Goal: Task Accomplishment & Management: Use online tool/utility

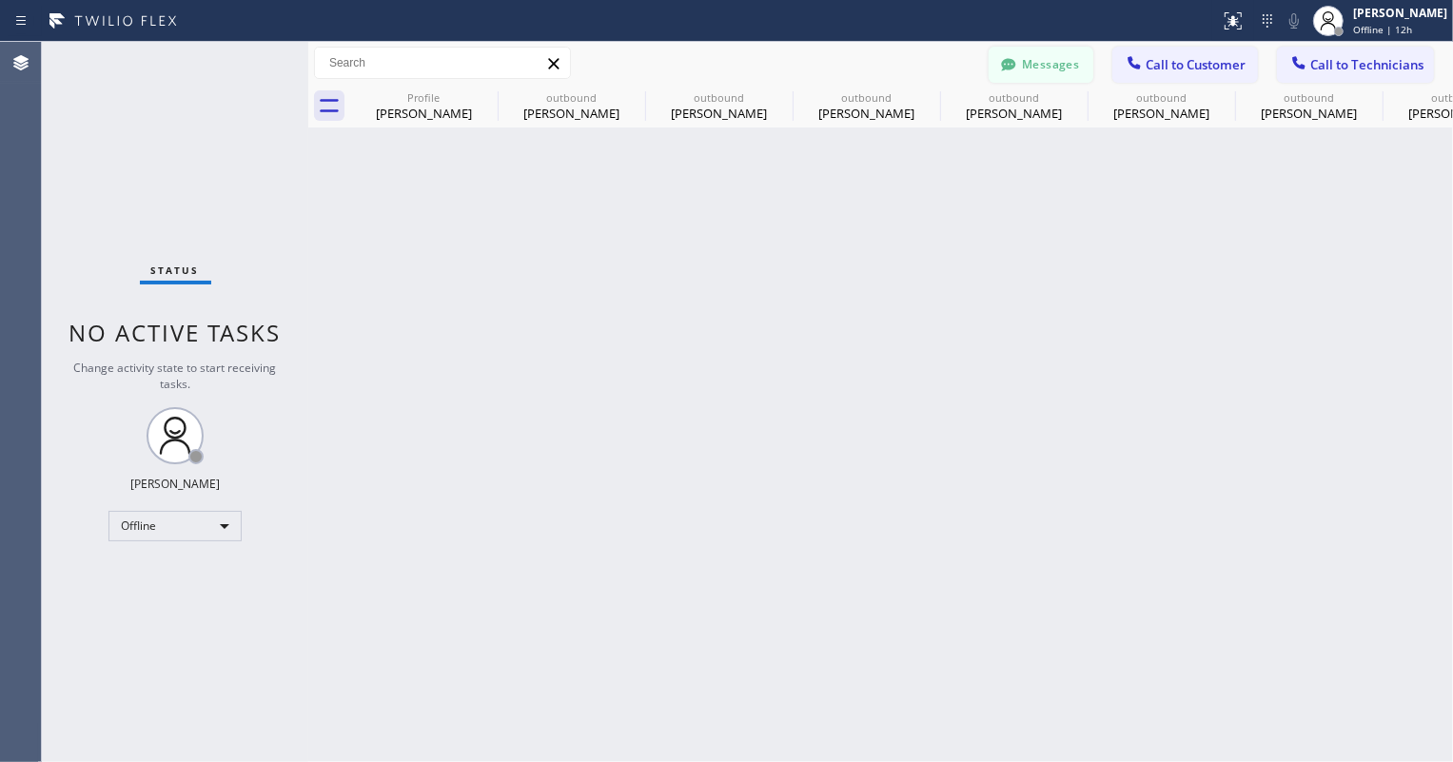
click at [1016, 71] on icon at bounding box center [1008, 64] width 19 height 19
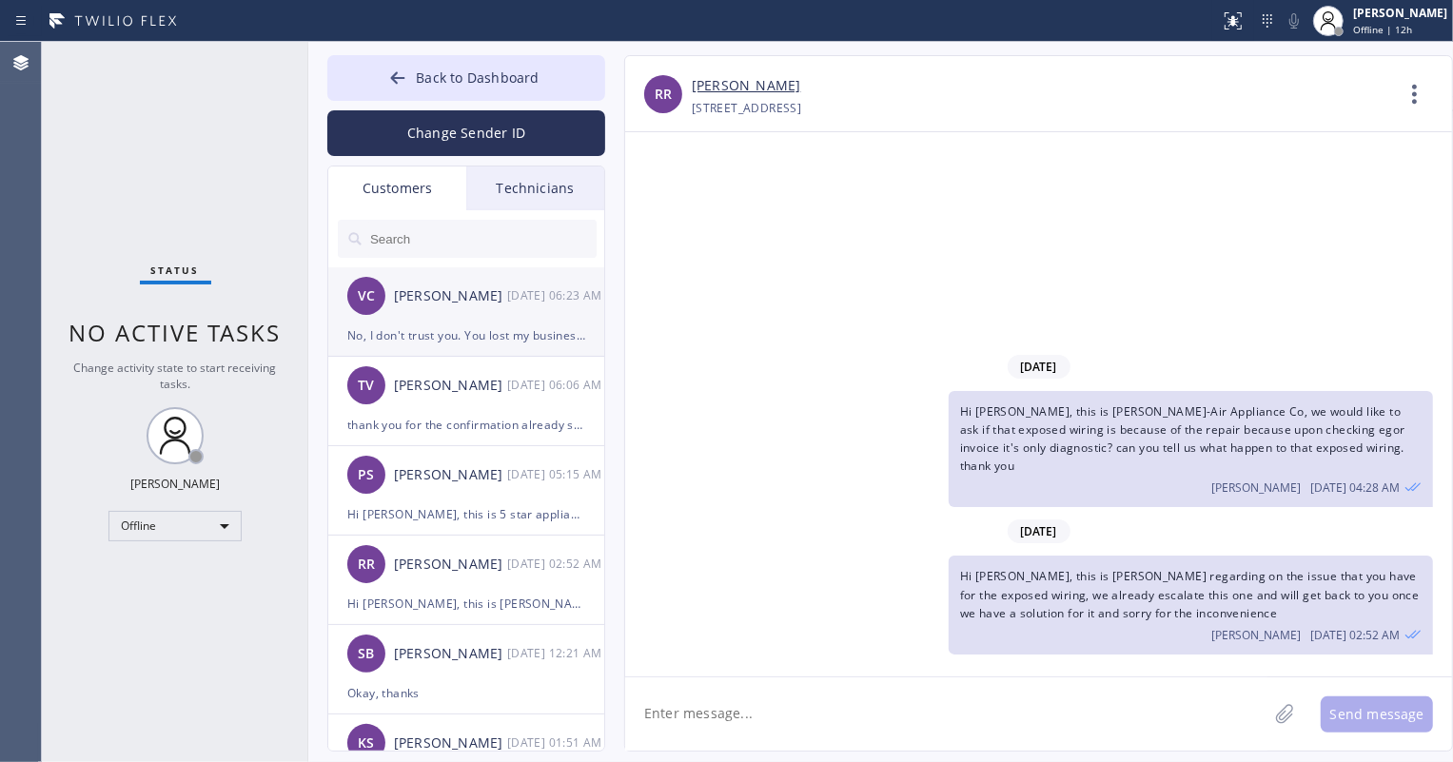
click at [521, 340] on div "No, I don't trust you. You lost my business. Incredibly rude not to let me know…" at bounding box center [466, 336] width 238 height 22
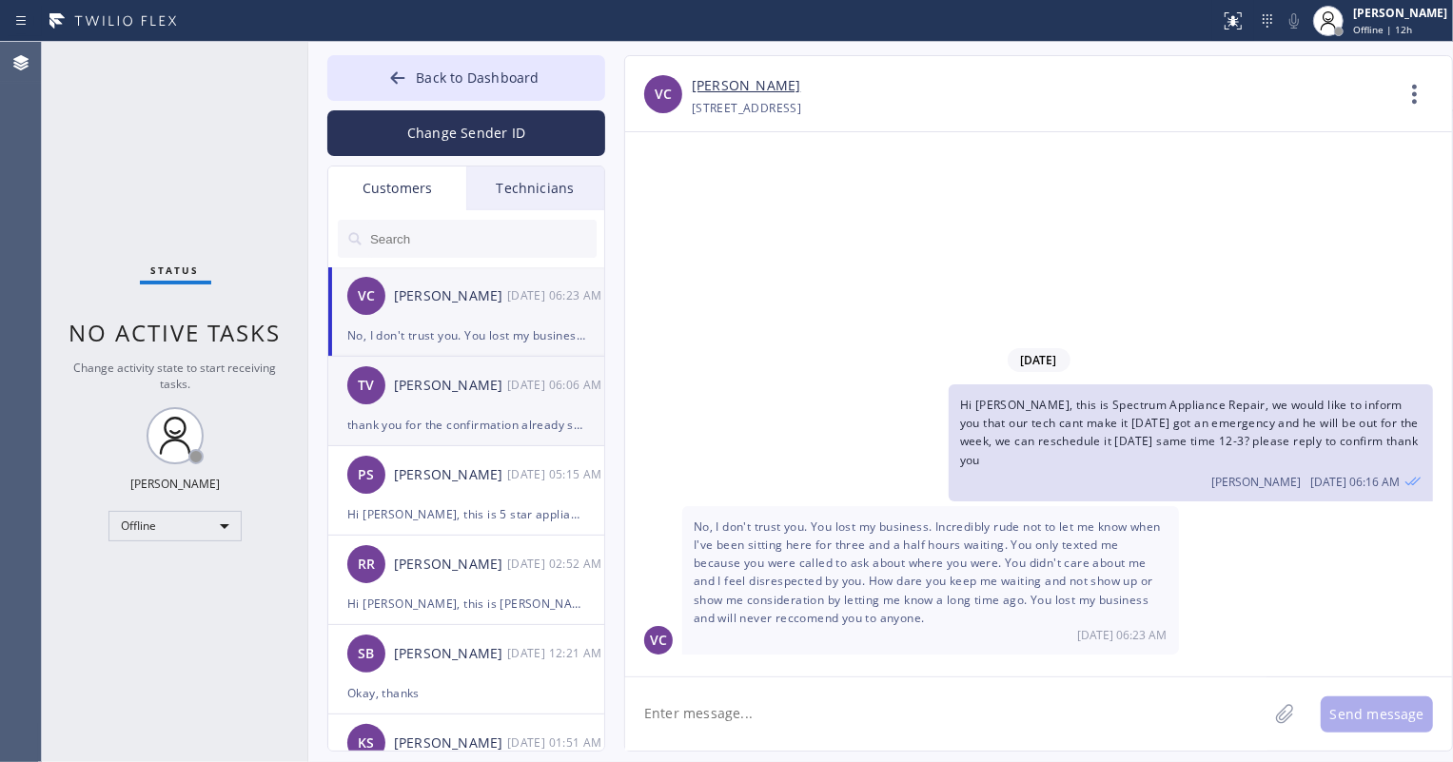
click at [492, 395] on div "[PERSON_NAME]" at bounding box center [450, 386] width 113 height 22
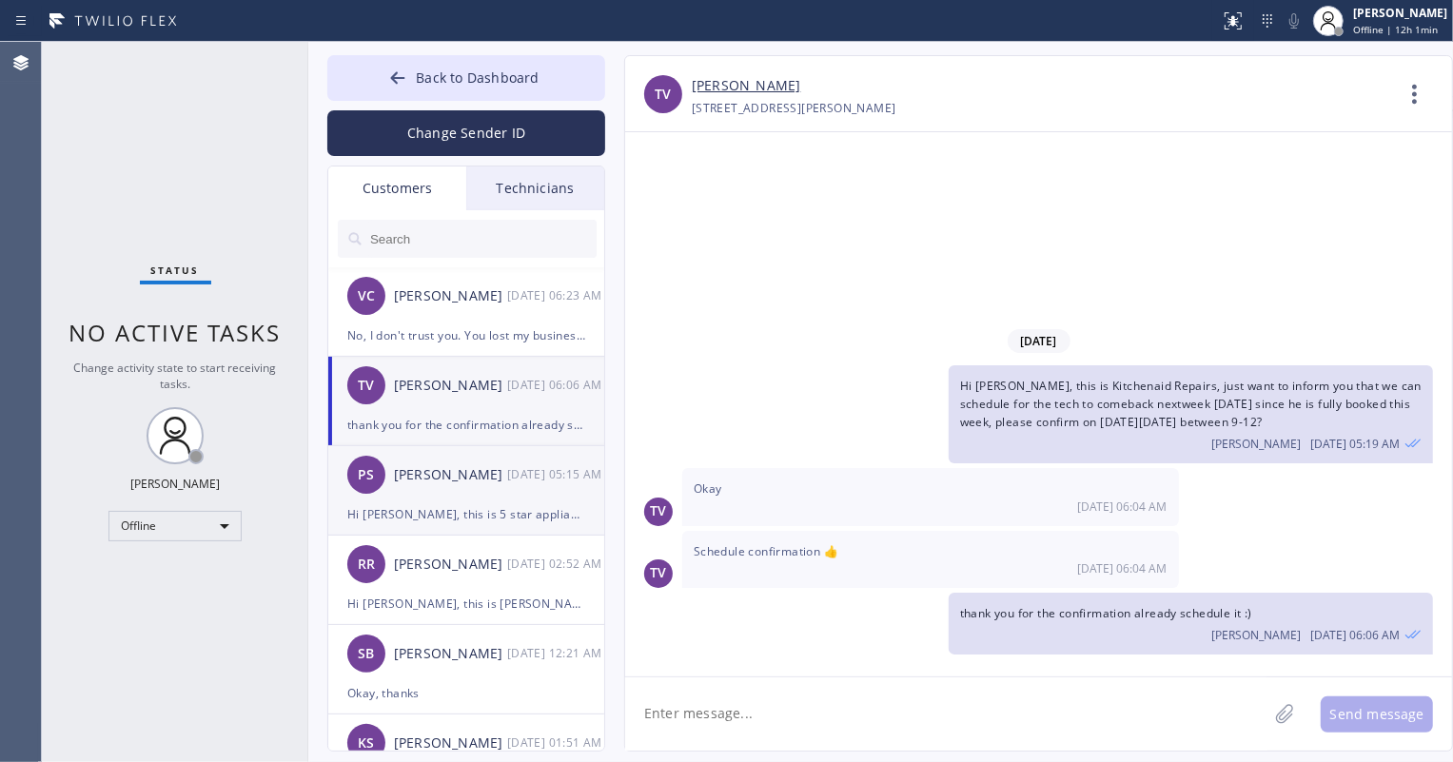
click at [516, 476] on div "[DATE] 05:15 AM" at bounding box center [556, 475] width 99 height 22
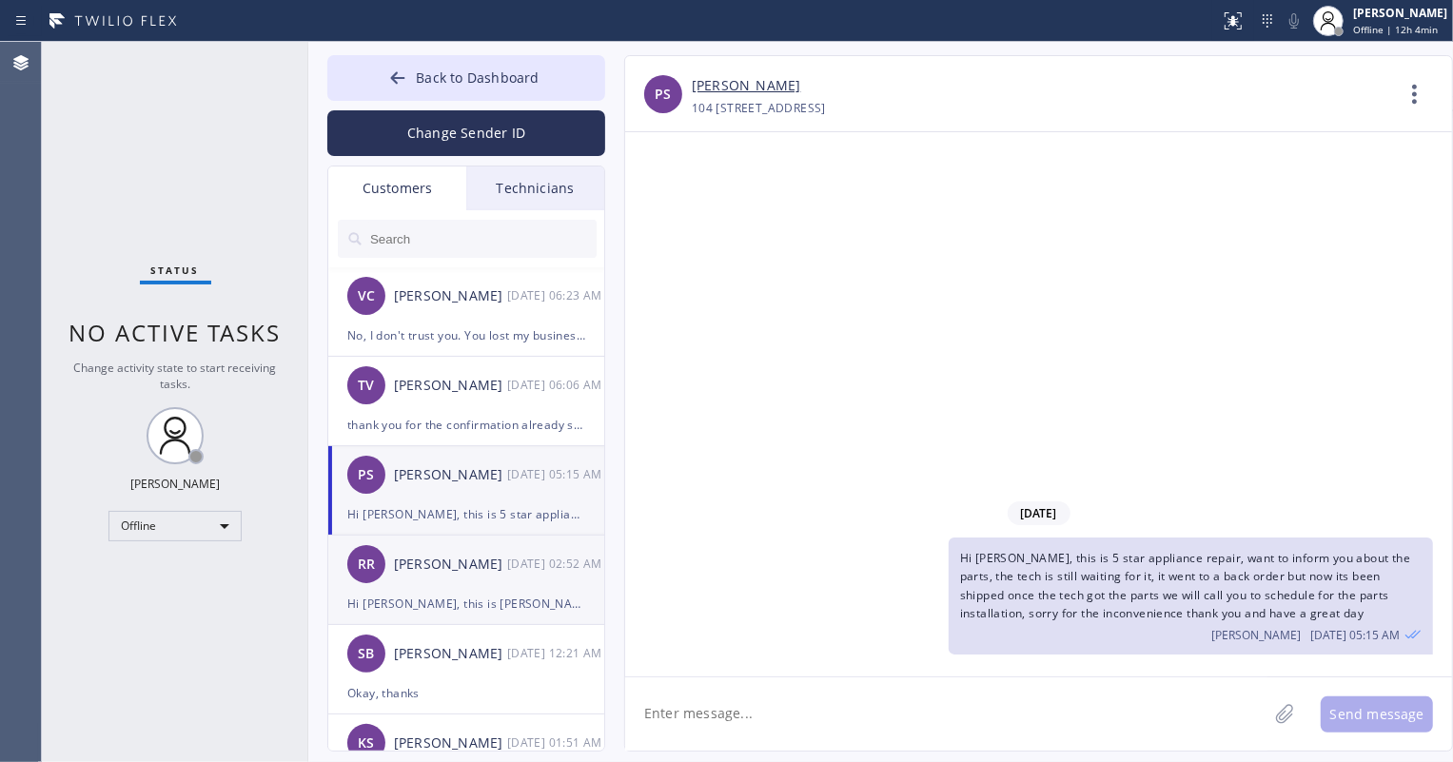
click at [495, 570] on div "[PERSON_NAME]" at bounding box center [450, 565] width 113 height 22
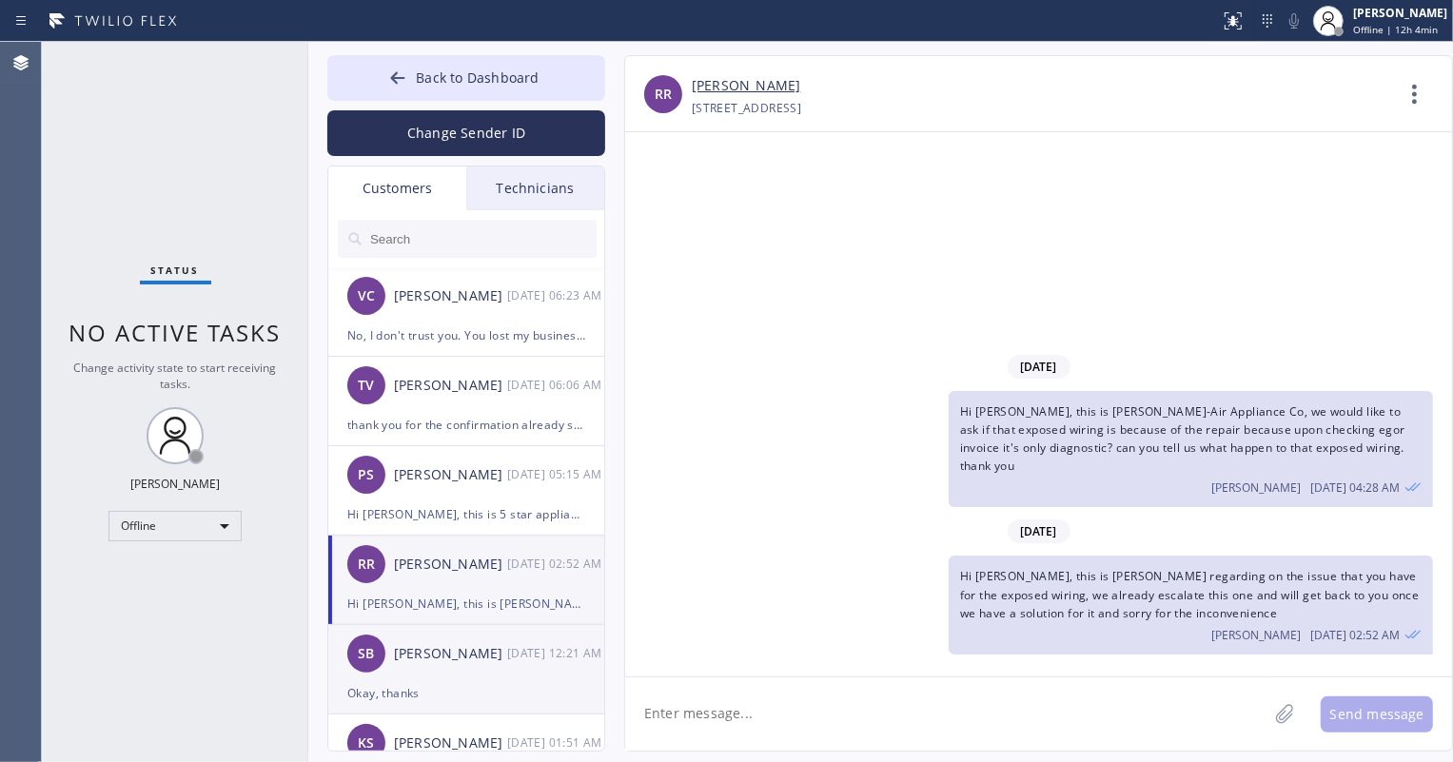
click at [503, 667] on div "SB [PERSON_NAME] [DATE] 12:21 AM" at bounding box center [467, 653] width 278 height 57
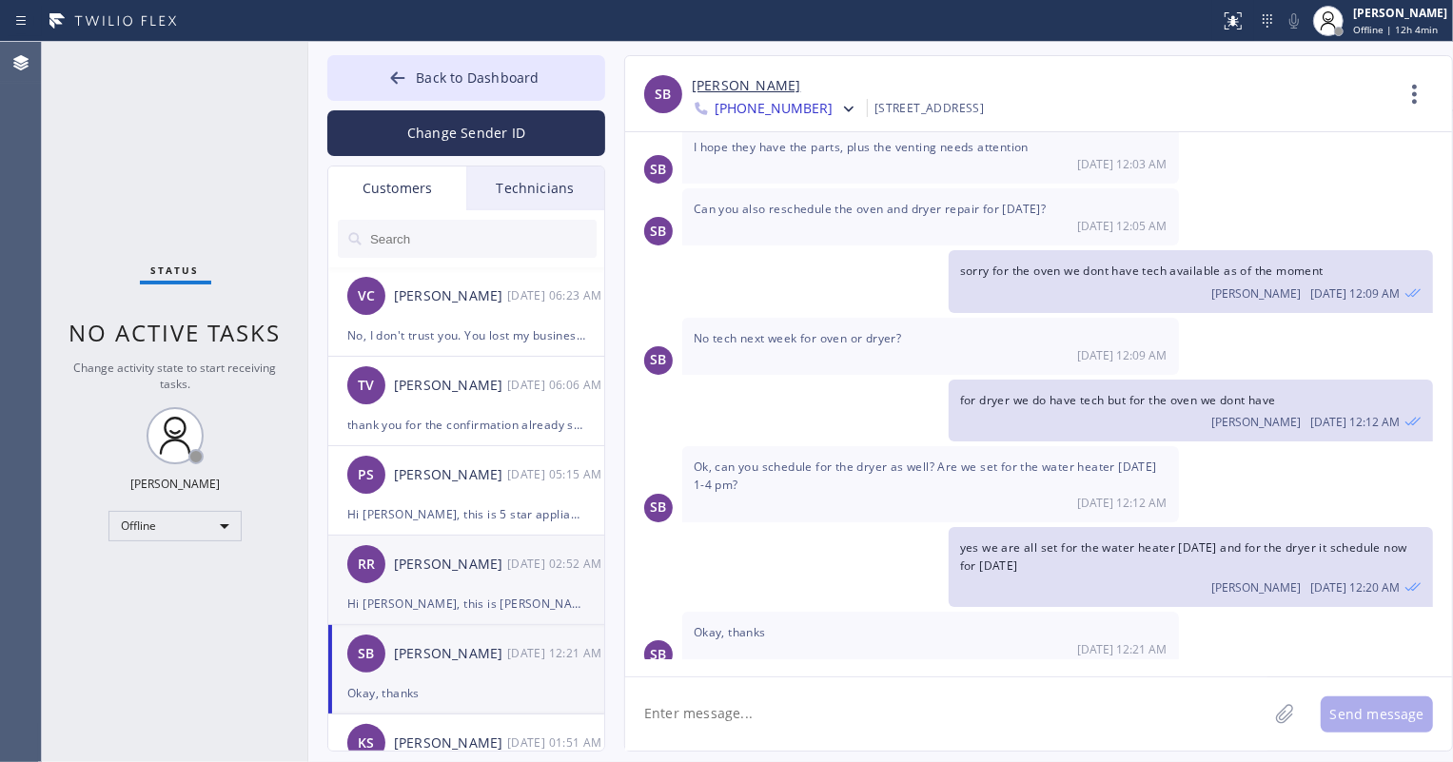
click at [489, 573] on div "[PERSON_NAME]" at bounding box center [450, 565] width 113 height 22
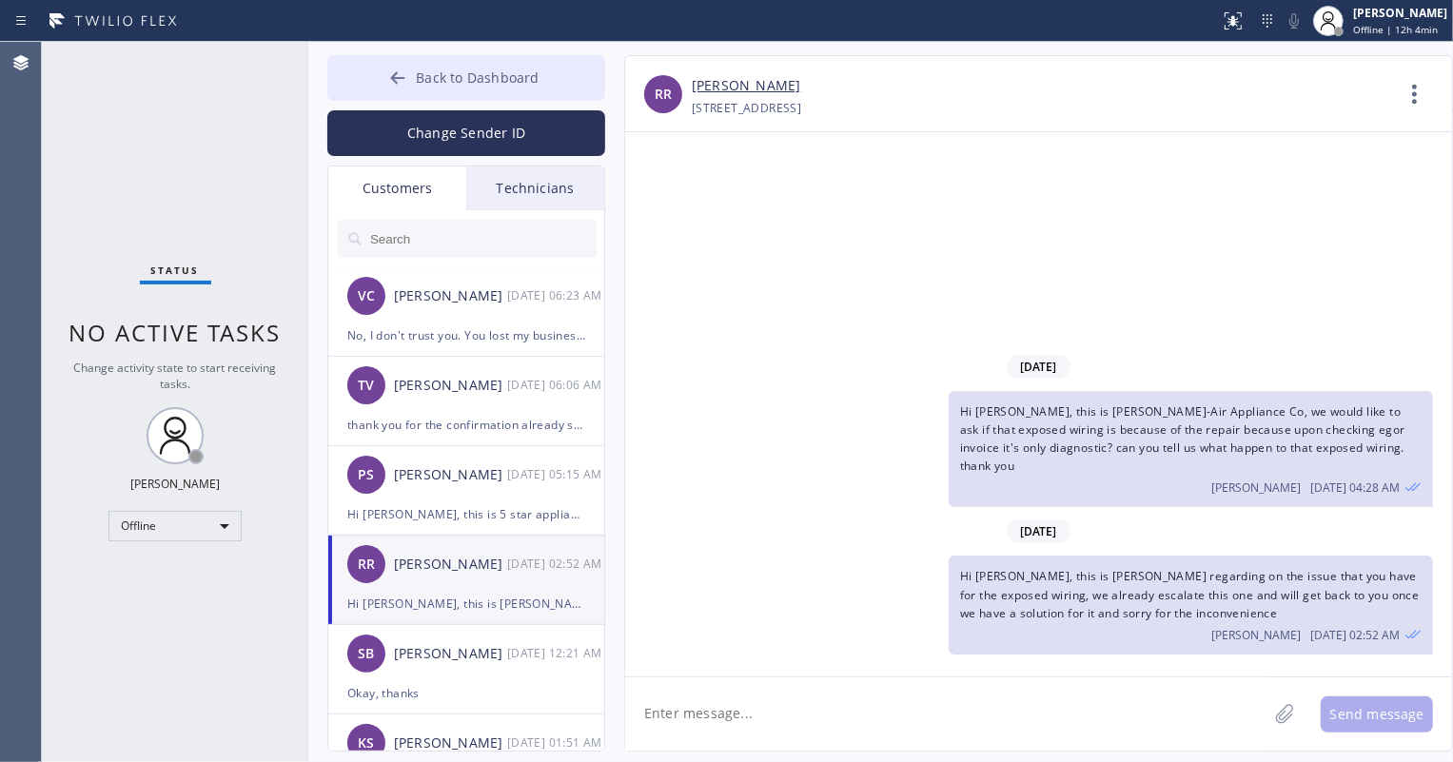
click at [378, 92] on button "Back to Dashboard" at bounding box center [466, 78] width 278 height 46
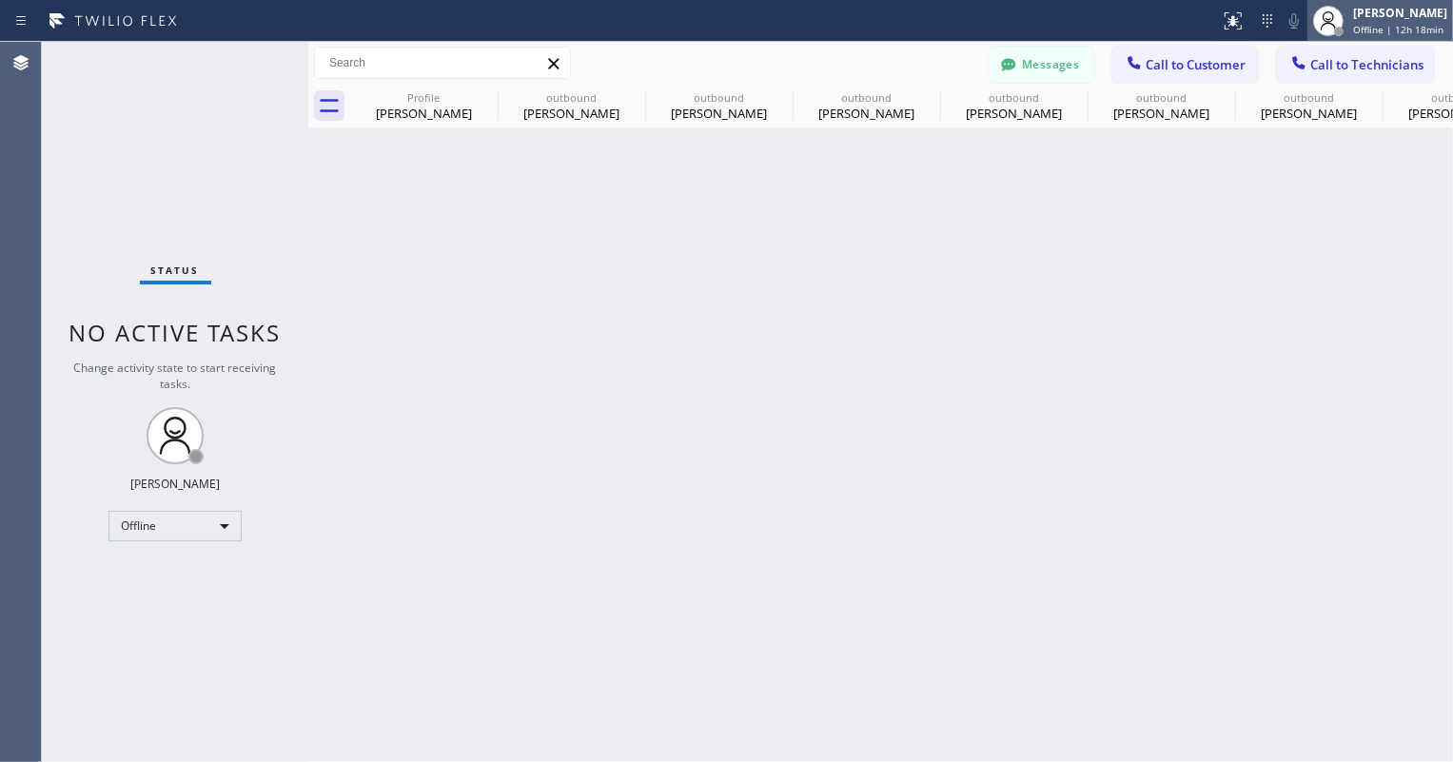
click at [1371, 34] on span "Offline | 12h 18min" at bounding box center [1398, 29] width 90 height 13
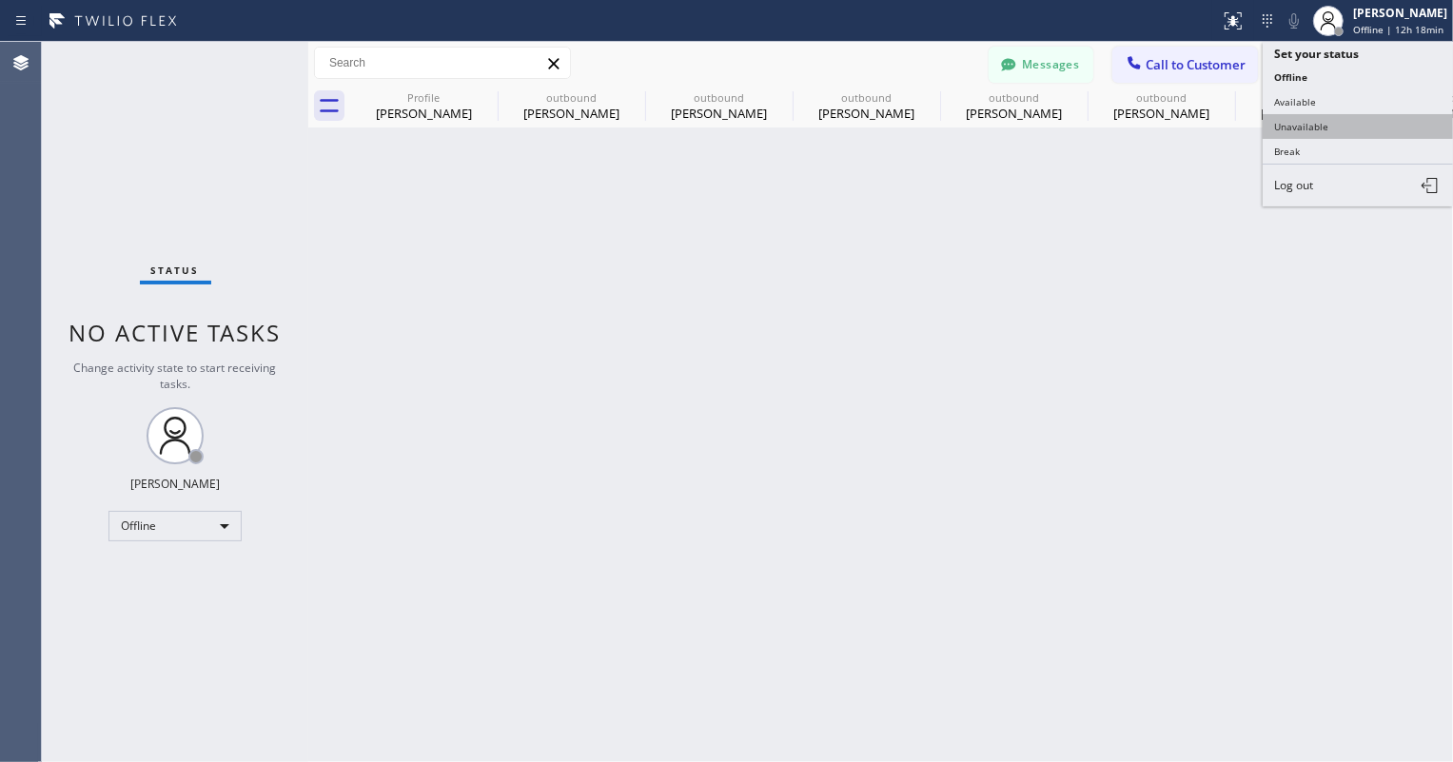
click at [1340, 126] on button "Unavailable" at bounding box center [1358, 126] width 190 height 25
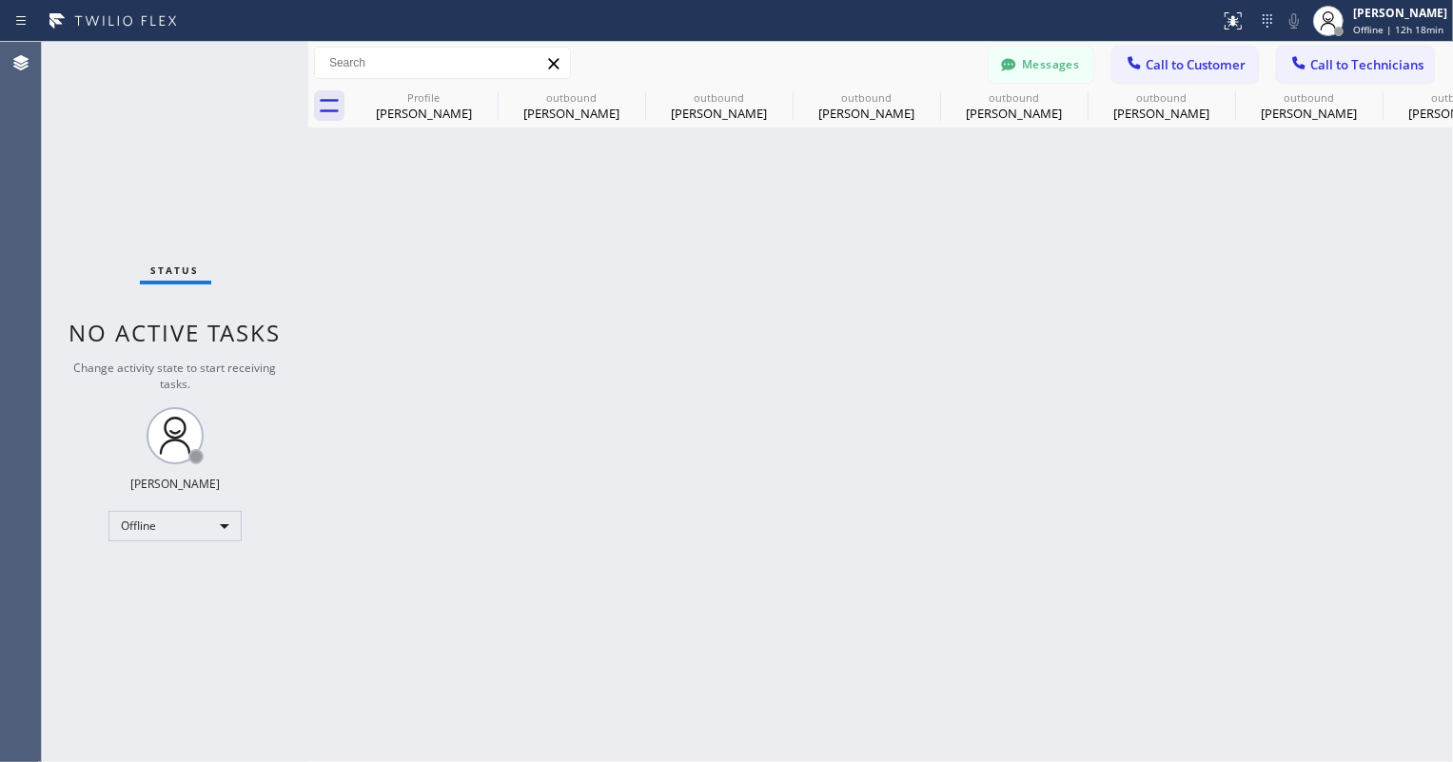
drag, startPoint x: 1145, startPoint y: 223, endPoint x: 1218, endPoint y: 247, distance: 77.4
click at [1144, 223] on div "Back to Dashboard Change Sender ID Customers Technicians VC [PERSON_NAME] [DATE…" at bounding box center [880, 402] width 1145 height 721
